Goal: Information Seeking & Learning: Learn about a topic

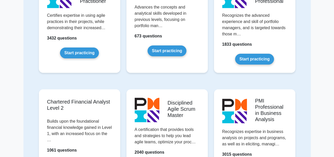
scroll to position [372, 0]
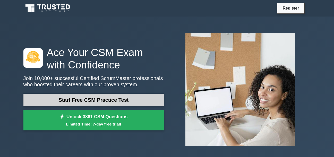
click at [121, 103] on link "Start Free CSM Practice Test" at bounding box center [93, 100] width 141 height 12
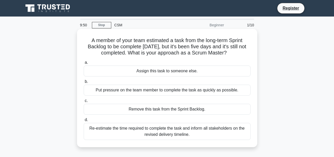
click at [154, 71] on div "Assign this task to someone else." at bounding box center [167, 70] width 167 height 11
click at [84, 64] on input "a. Assign this task to someone else." at bounding box center [84, 62] width 0 height 3
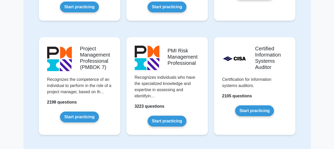
scroll to position [372, 0]
